Goal: Find specific page/section: Find specific page/section

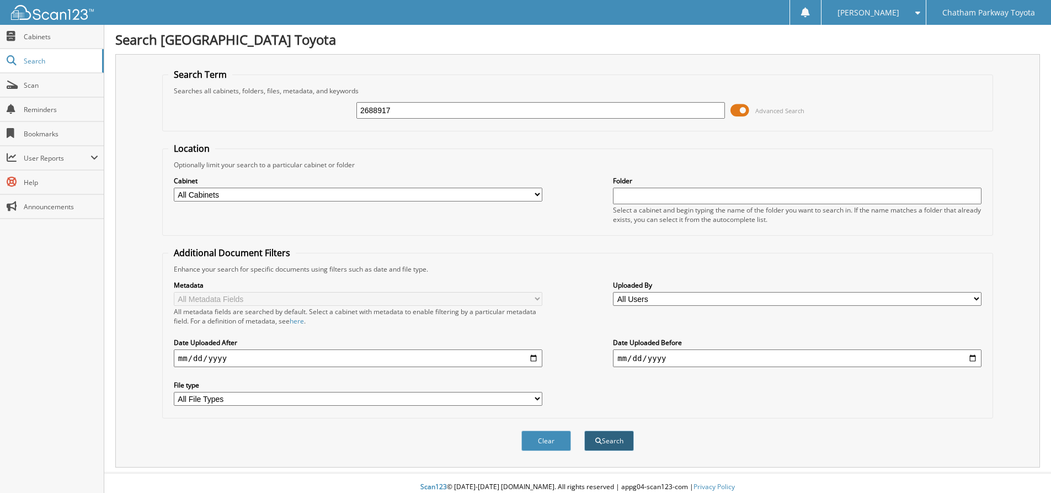
type input "2688917"
click at [615, 443] on button "Search" at bounding box center [609, 440] width 50 height 20
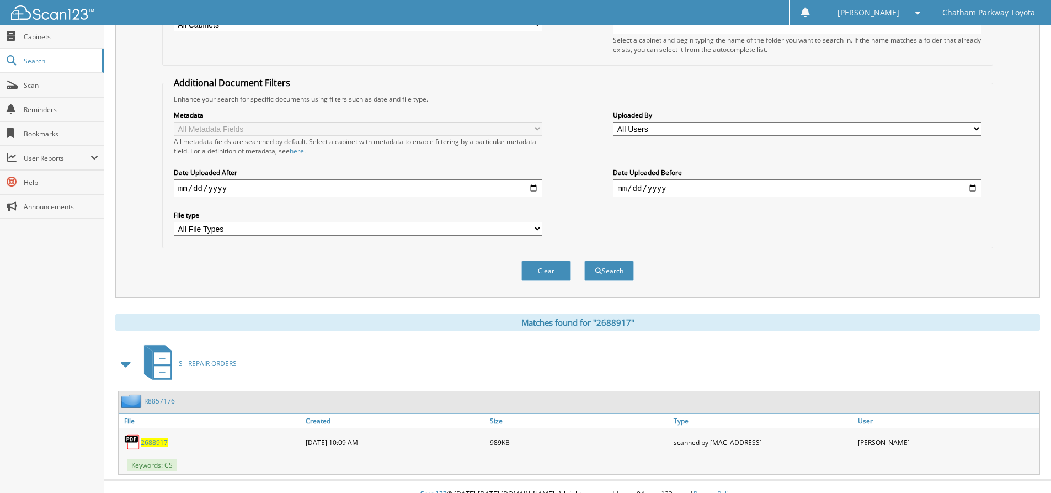
scroll to position [185, 0]
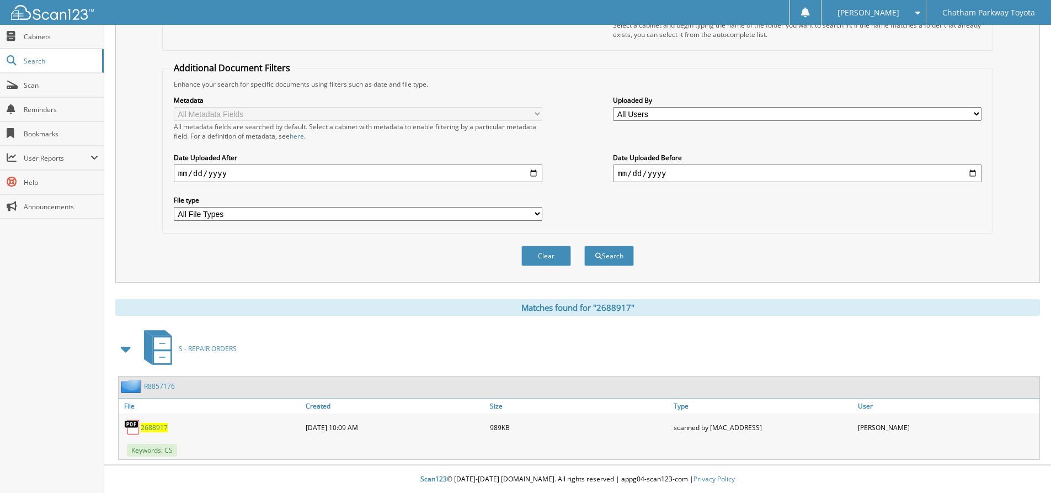
click at [158, 427] on span "2688917" at bounding box center [154, 427] width 27 height 9
